Goal: Check status

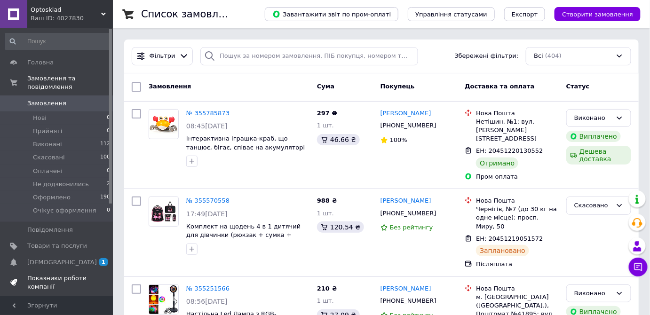
click at [61, 274] on span "Показники роботи компанії" at bounding box center [57, 282] width 60 height 17
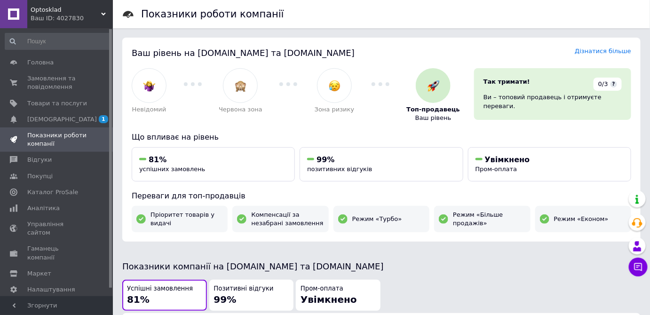
scroll to position [42, 0]
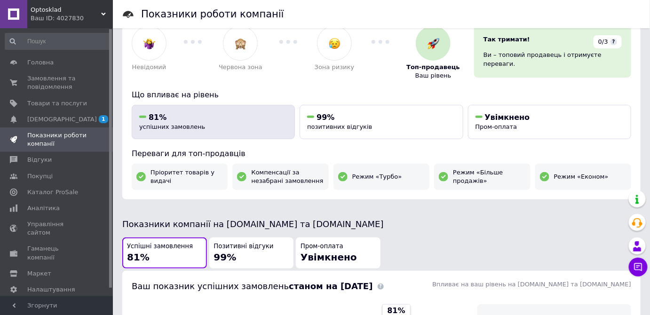
click at [138, 114] on button "81% успішних замовлень" at bounding box center [213, 122] width 163 height 34
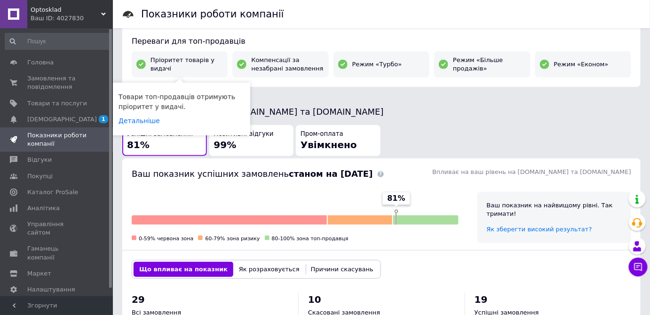
scroll to position [235, 0]
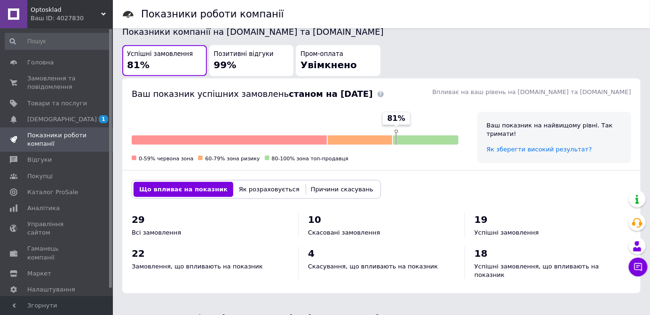
click at [135, 66] on span "81%" at bounding box center [138, 64] width 23 height 11
click at [396, 121] on span "81%" at bounding box center [397, 118] width 18 height 10
drag, startPoint x: 390, startPoint y: 116, endPoint x: 396, endPoint y: 117, distance: 5.7
click at [391, 116] on span "81%" at bounding box center [397, 118] width 18 height 10
click at [397, 117] on span "81%" at bounding box center [397, 118] width 18 height 10
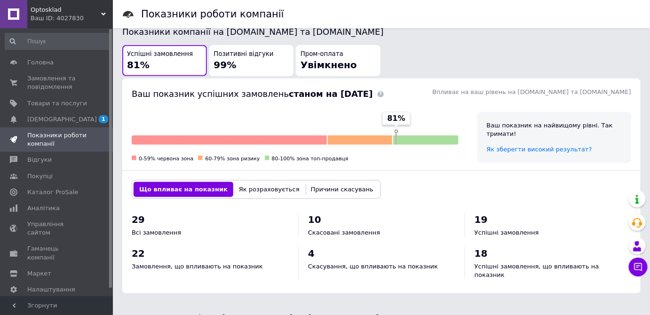
click at [397, 133] on div at bounding box center [396, 131] width 3 height 3
click at [397, 139] on div "81%" at bounding box center [396, 128] width 28 height 33
click at [396, 131] on div at bounding box center [396, 131] width 3 height 3
click at [396, 130] on div at bounding box center [396, 131] width 3 height 3
drag, startPoint x: 396, startPoint y: 122, endPoint x: 407, endPoint y: 139, distance: 20.0
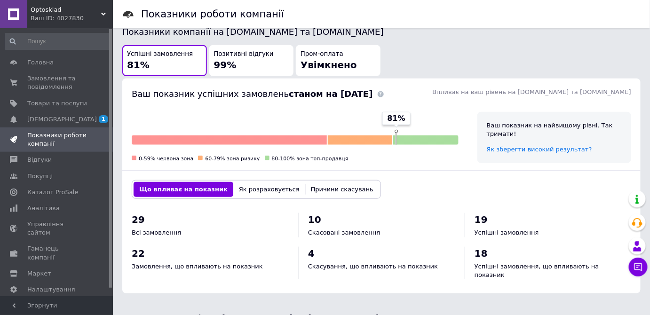
click at [397, 123] on div "81%" at bounding box center [396, 118] width 28 height 13
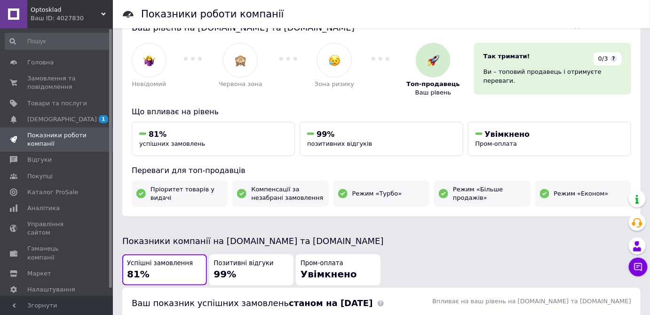
scroll to position [21, 0]
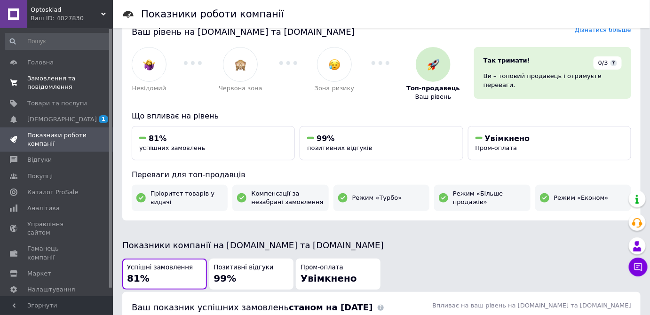
click at [53, 82] on span "Замовлення та повідомлення" at bounding box center [57, 82] width 60 height 17
